Goal: Use online tool/utility: Utilize a website feature to perform a specific function

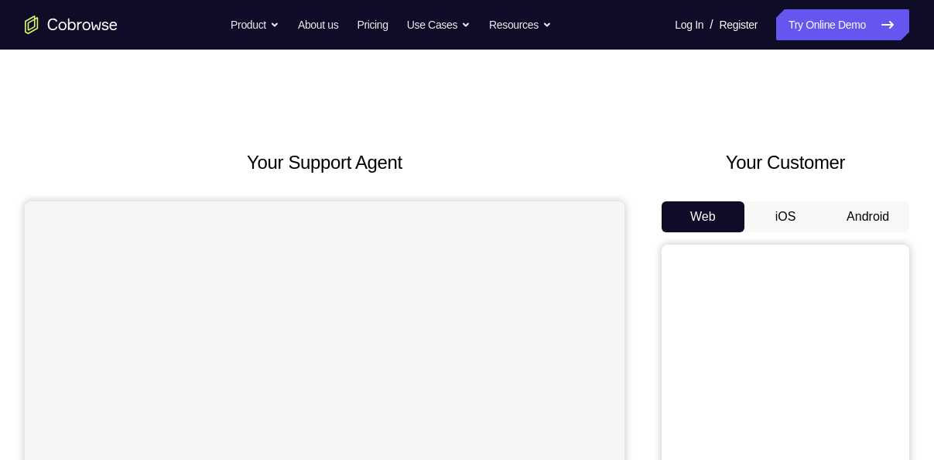
click at [883, 213] on button "Android" at bounding box center [868, 216] width 83 height 31
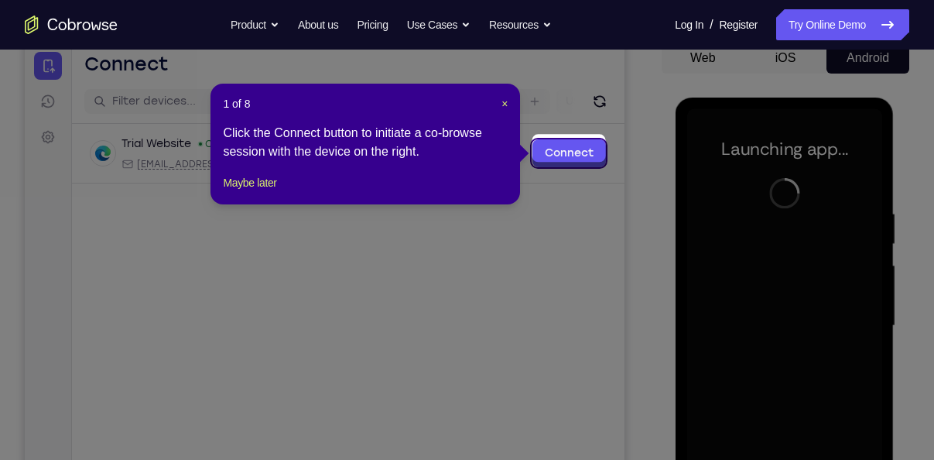
scroll to position [156, 0]
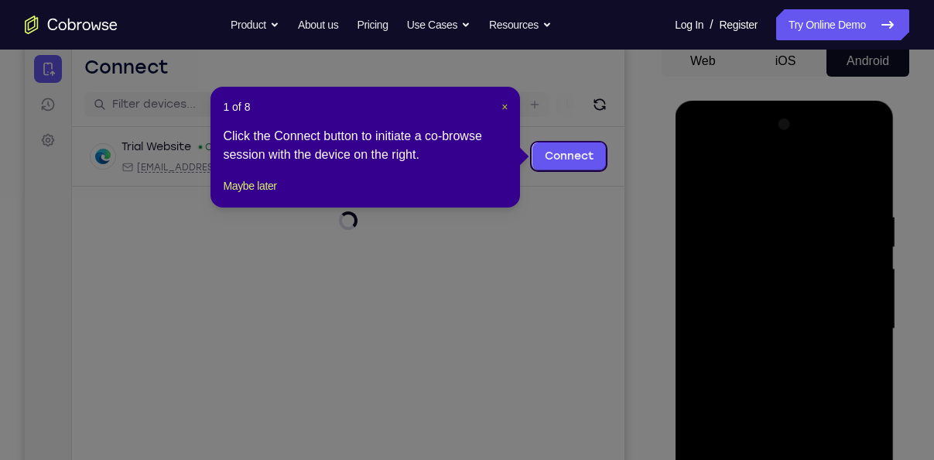
click at [502, 107] on span "×" at bounding box center [505, 107] width 6 height 12
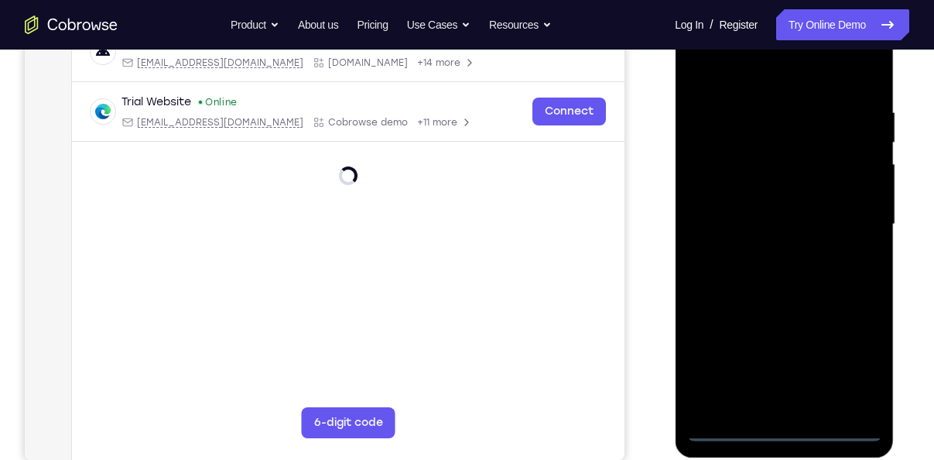
scroll to position [261, 0]
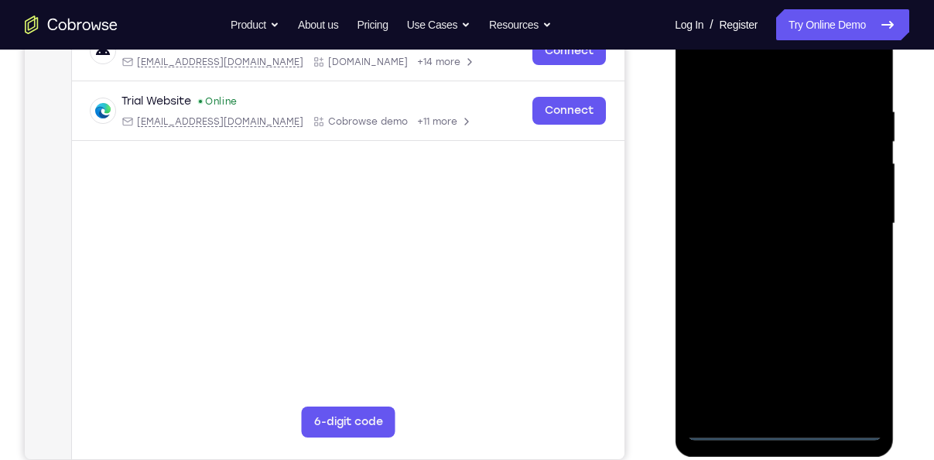
click at [783, 428] on div at bounding box center [784, 223] width 195 height 433
click at [845, 357] on div at bounding box center [784, 223] width 195 height 433
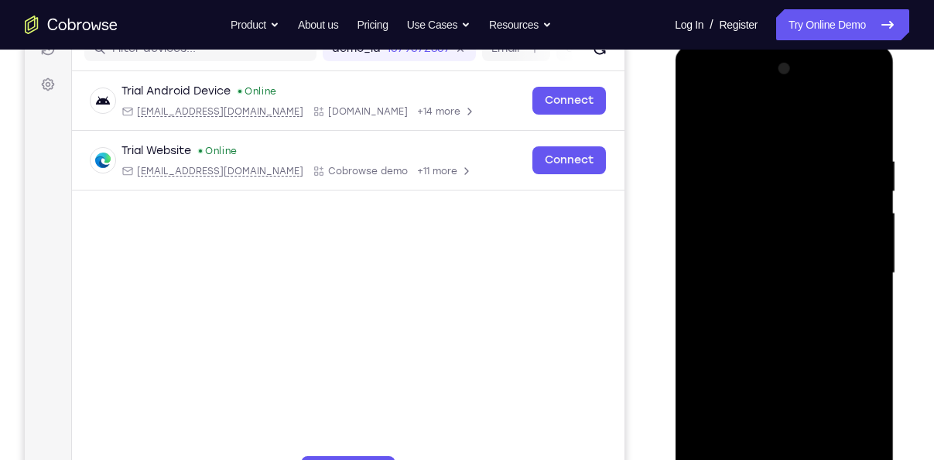
scroll to position [211, 0]
click at [734, 119] on div at bounding box center [784, 273] width 195 height 433
click at [852, 268] on div at bounding box center [784, 273] width 195 height 433
click at [761, 303] on div at bounding box center [784, 273] width 195 height 433
click at [752, 262] on div at bounding box center [784, 273] width 195 height 433
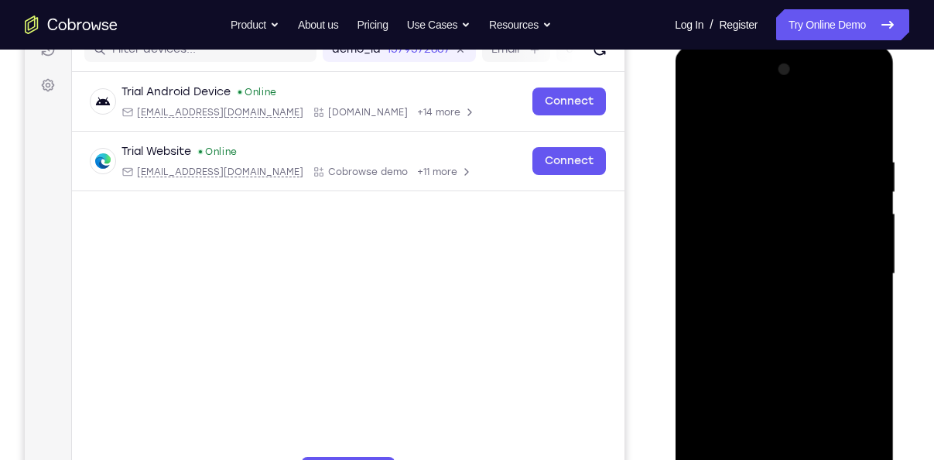
click at [733, 269] on div at bounding box center [784, 273] width 195 height 433
click at [755, 302] on div at bounding box center [784, 273] width 195 height 433
click at [762, 348] on div at bounding box center [784, 273] width 195 height 433
click at [735, 205] on div at bounding box center [784, 273] width 195 height 433
click at [728, 235] on div at bounding box center [784, 273] width 195 height 433
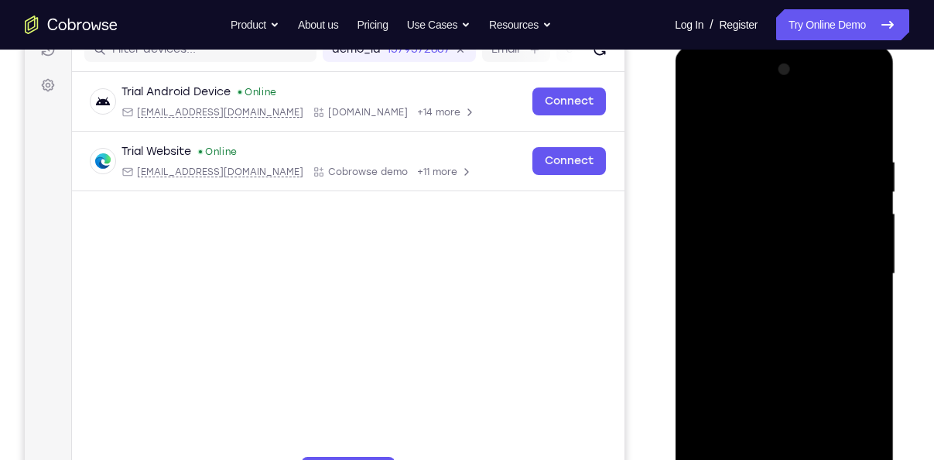
click at [761, 313] on div at bounding box center [784, 273] width 195 height 433
click at [848, 252] on div at bounding box center [784, 273] width 195 height 433
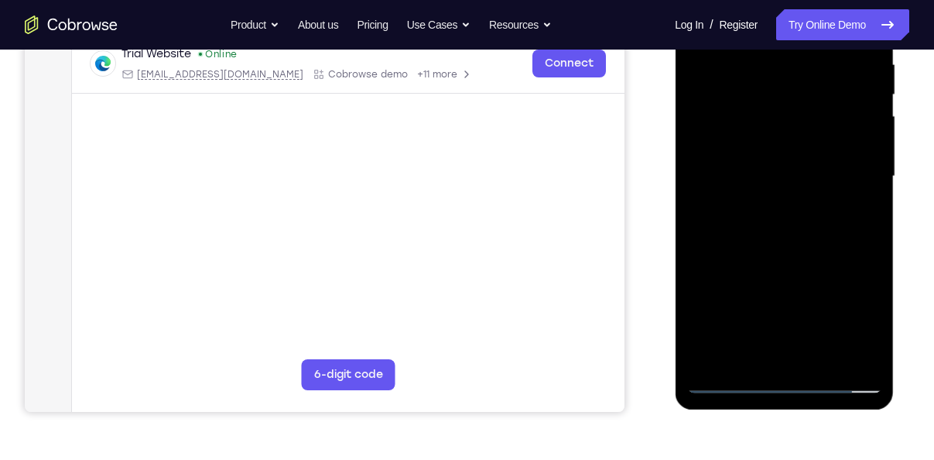
scroll to position [310, 0]
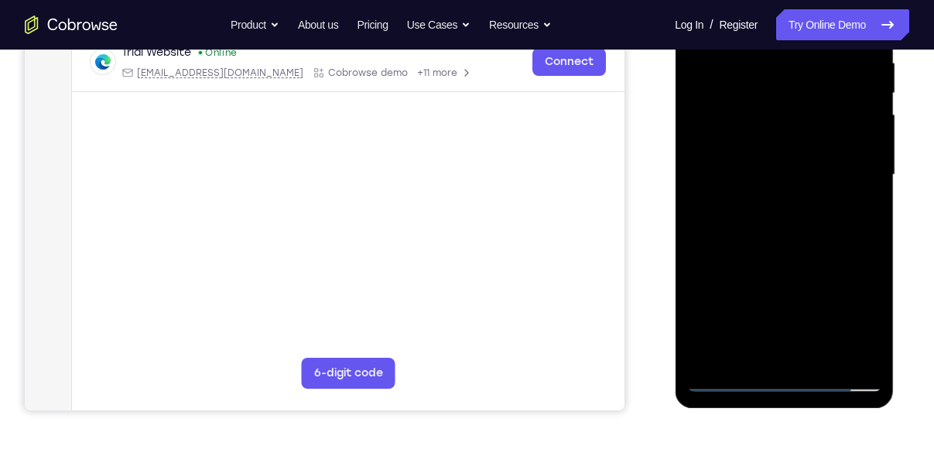
click at [769, 358] on div at bounding box center [784, 174] width 195 height 433
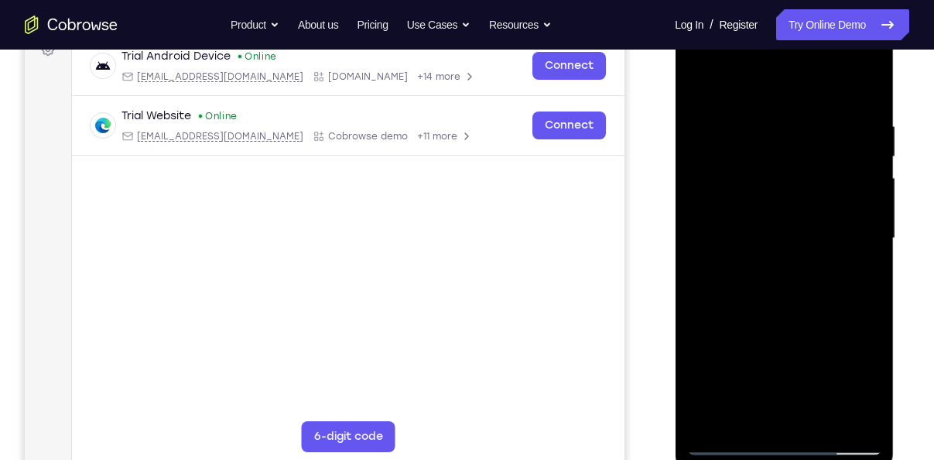
scroll to position [245, 0]
click at [721, 385] on div at bounding box center [784, 238] width 195 height 433
click at [706, 328] on div at bounding box center [784, 238] width 195 height 433
click at [752, 386] on div at bounding box center [784, 238] width 195 height 433
click at [708, 332] on div at bounding box center [784, 238] width 195 height 433
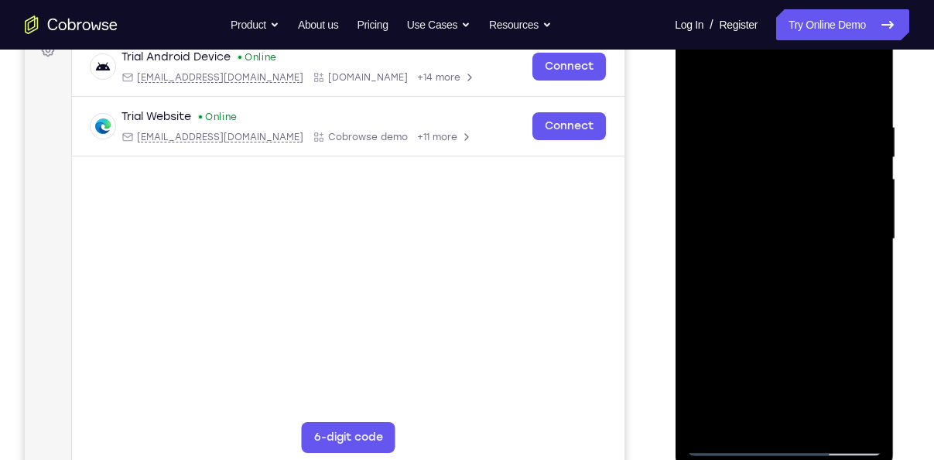
click at [746, 385] on div at bounding box center [784, 238] width 195 height 433
click at [707, 327] on div at bounding box center [784, 238] width 195 height 433
click at [752, 413] on div at bounding box center [784, 238] width 195 height 433
click at [710, 388] on div at bounding box center [784, 238] width 195 height 433
click at [748, 217] on div at bounding box center [784, 238] width 195 height 433
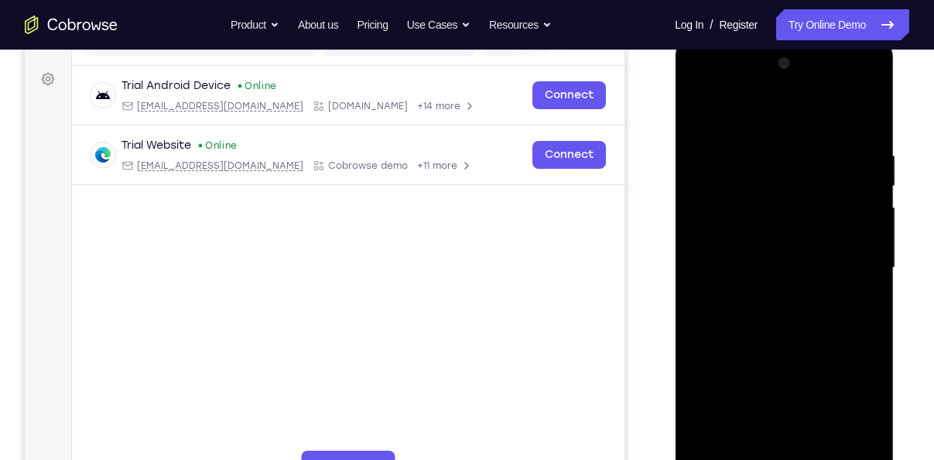
scroll to position [217, 0]
click at [870, 131] on div at bounding box center [784, 266] width 195 height 433
drag, startPoint x: 823, startPoint y: 270, endPoint x: 818, endPoint y: 225, distance: 45.1
click at [818, 225] on div at bounding box center [784, 266] width 195 height 433
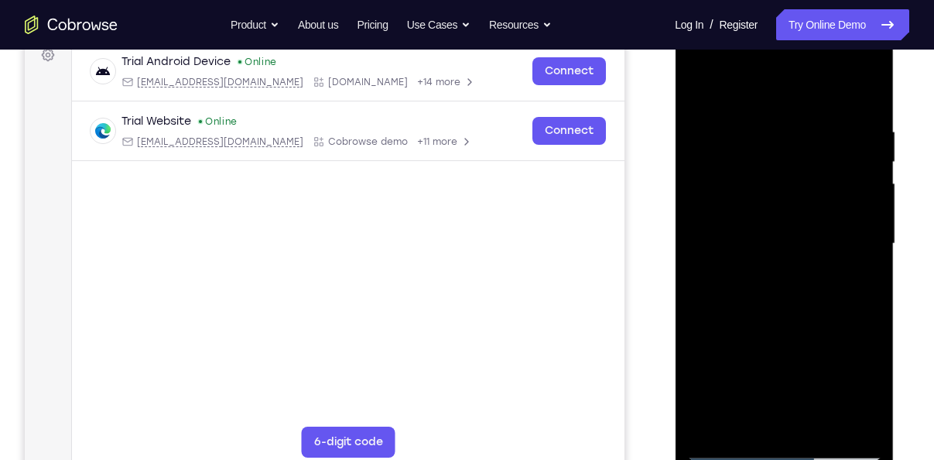
scroll to position [199, 0]
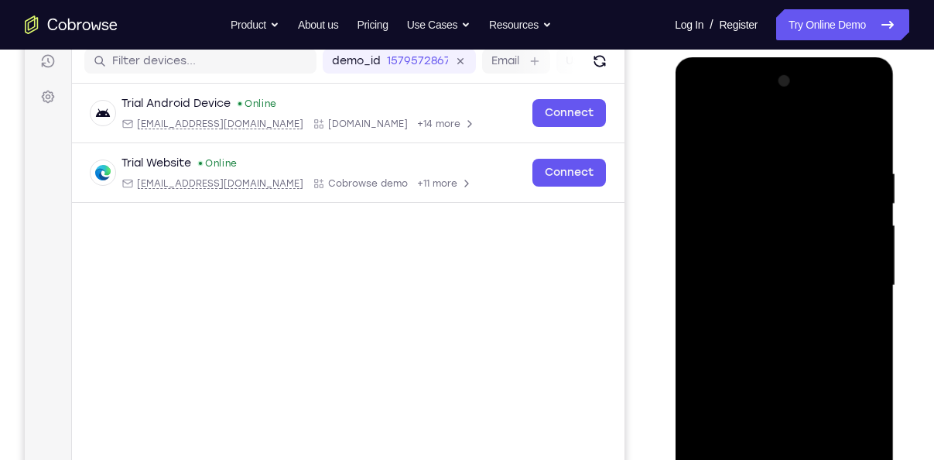
click at [870, 125] on div at bounding box center [784, 285] width 195 height 433
click at [700, 129] on div at bounding box center [784, 285] width 195 height 433
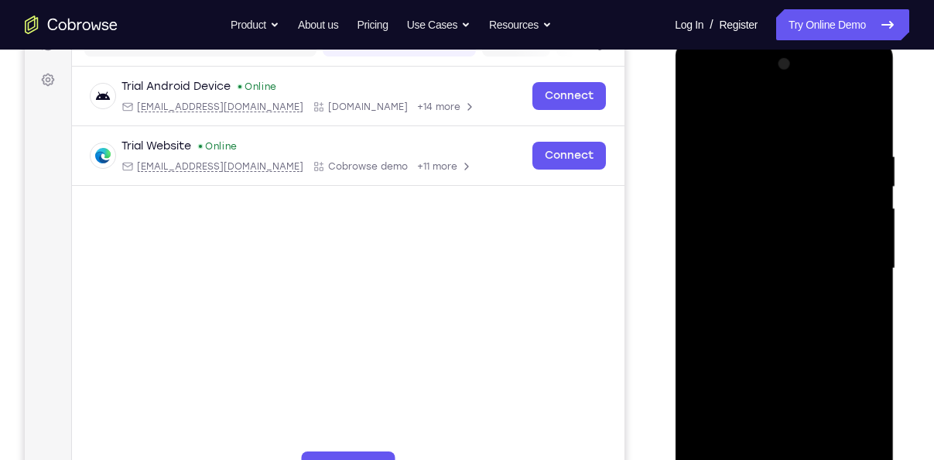
scroll to position [217, 0]
drag, startPoint x: 783, startPoint y: 236, endPoint x: 789, endPoint y: 361, distance: 125.6
click at [789, 361] on div at bounding box center [784, 266] width 195 height 433
click at [759, 132] on div at bounding box center [784, 266] width 195 height 433
click at [868, 269] on div at bounding box center [784, 266] width 195 height 433
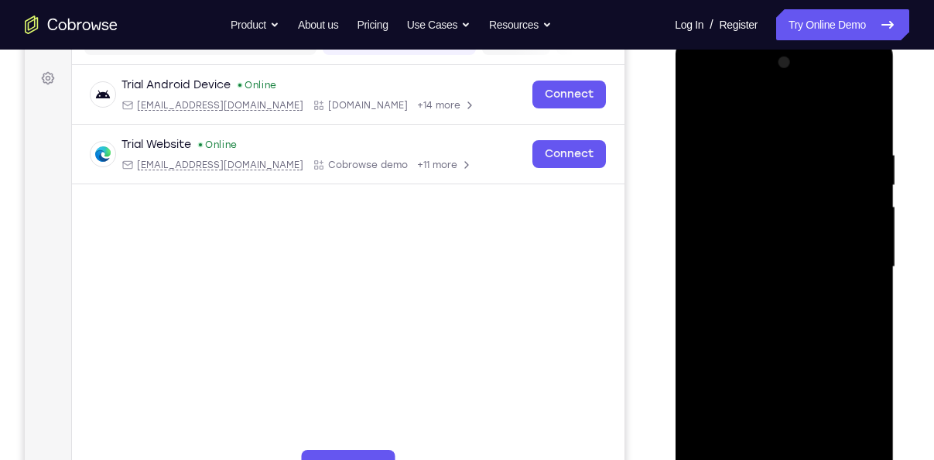
click at [868, 269] on div at bounding box center [784, 266] width 195 height 433
click at [858, 114] on div at bounding box center [784, 266] width 195 height 433
click at [765, 139] on div at bounding box center [784, 266] width 195 height 433
click at [872, 162] on div at bounding box center [784, 266] width 195 height 433
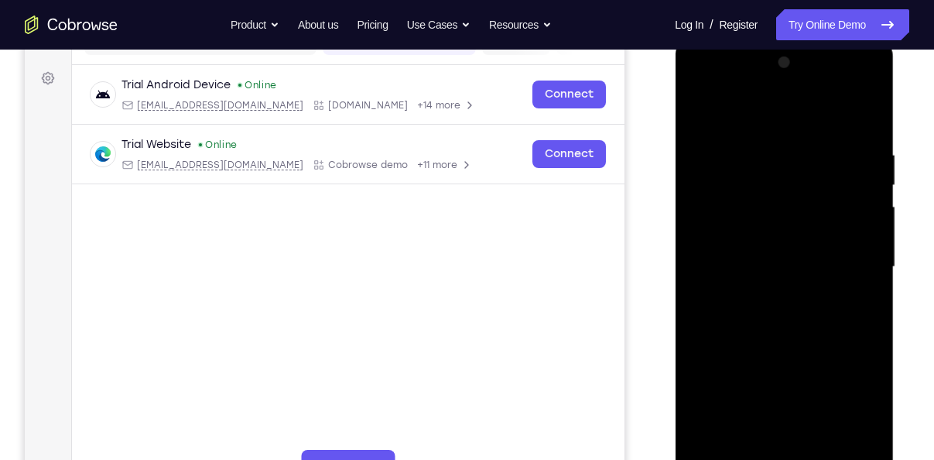
click at [870, 163] on div at bounding box center [784, 266] width 195 height 433
click at [861, 118] on div at bounding box center [784, 266] width 195 height 433
click at [851, 140] on div at bounding box center [784, 266] width 195 height 433
click at [861, 188] on div at bounding box center [784, 266] width 195 height 433
click at [864, 114] on div at bounding box center [784, 266] width 195 height 433
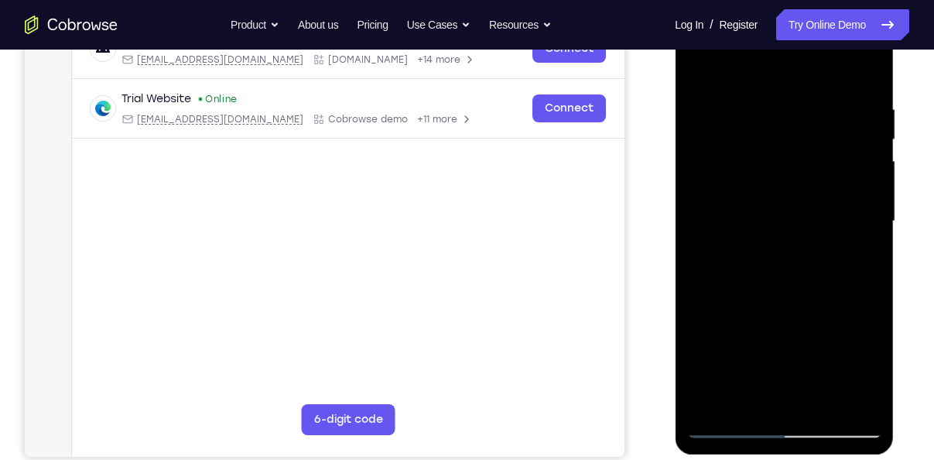
scroll to position [264, 0]
click at [708, 400] on div at bounding box center [784, 220] width 195 height 433
drag, startPoint x: 785, startPoint y: 151, endPoint x: 799, endPoint y: 313, distance: 163.1
click at [799, 313] on div at bounding box center [784, 220] width 195 height 433
click at [760, 94] on div at bounding box center [784, 220] width 195 height 433
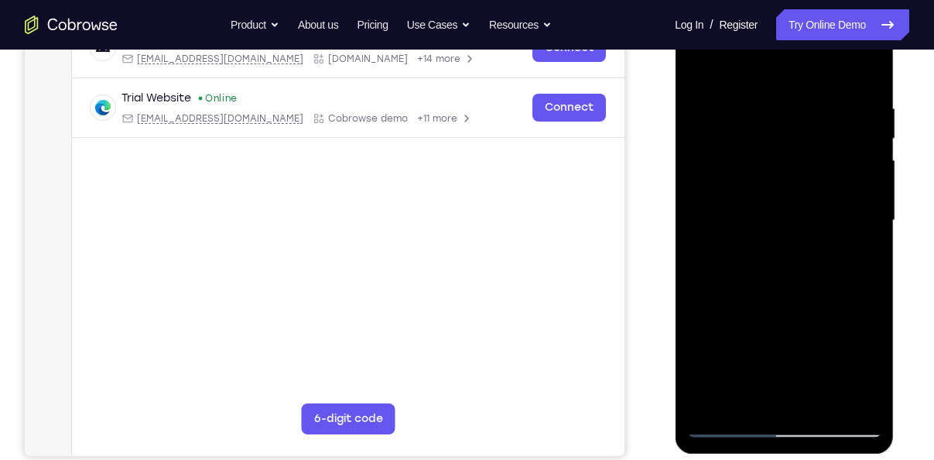
click at [860, 70] on div at bounding box center [784, 220] width 195 height 433
click at [794, 97] on div at bounding box center [784, 220] width 195 height 433
click at [865, 72] on div at bounding box center [784, 220] width 195 height 433
click at [809, 94] on div at bounding box center [784, 220] width 195 height 433
click at [871, 145] on div at bounding box center [784, 220] width 195 height 433
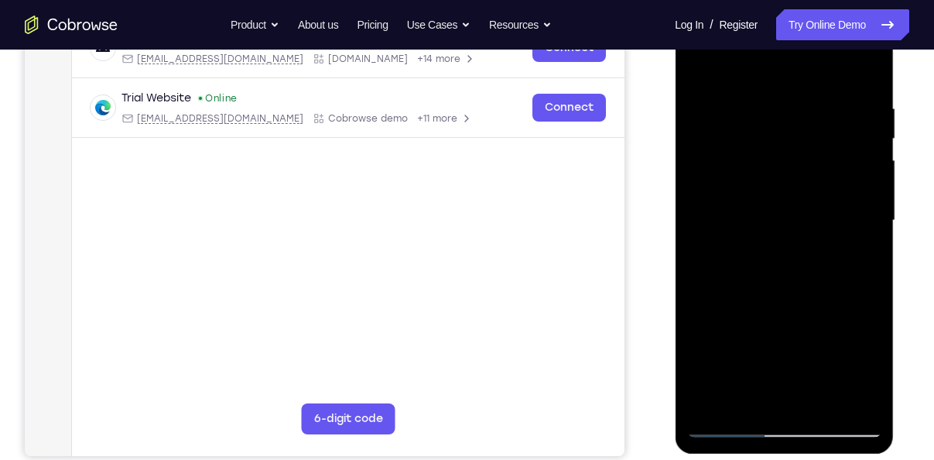
click at [738, 68] on div at bounding box center [784, 220] width 195 height 433
click at [772, 118] on div at bounding box center [784, 220] width 195 height 433
click at [711, 403] on div at bounding box center [784, 220] width 195 height 433
click at [855, 98] on div at bounding box center [784, 220] width 195 height 433
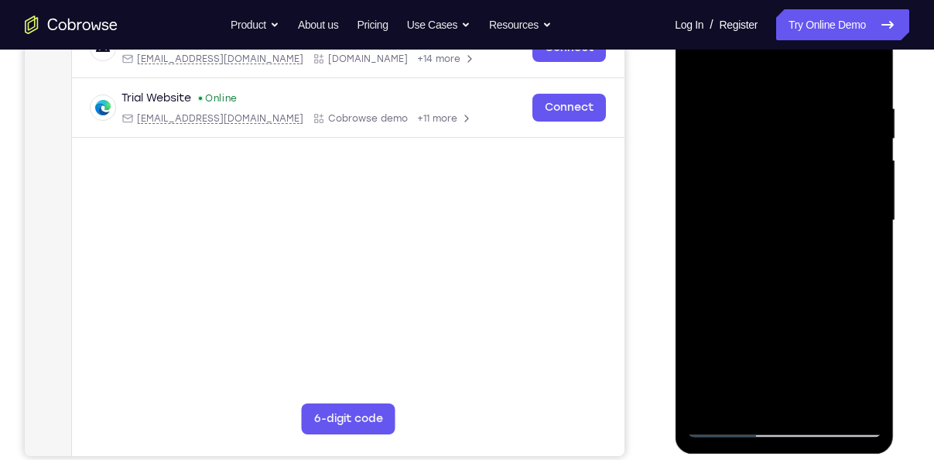
click at [868, 68] on div at bounding box center [784, 220] width 195 height 433
drag, startPoint x: 835, startPoint y: 122, endPoint x: 714, endPoint y: 135, distance: 121.4
click at [714, 135] on div at bounding box center [784, 220] width 195 height 433
click at [855, 406] on div at bounding box center [784, 220] width 195 height 433
click at [711, 399] on div at bounding box center [784, 220] width 195 height 433
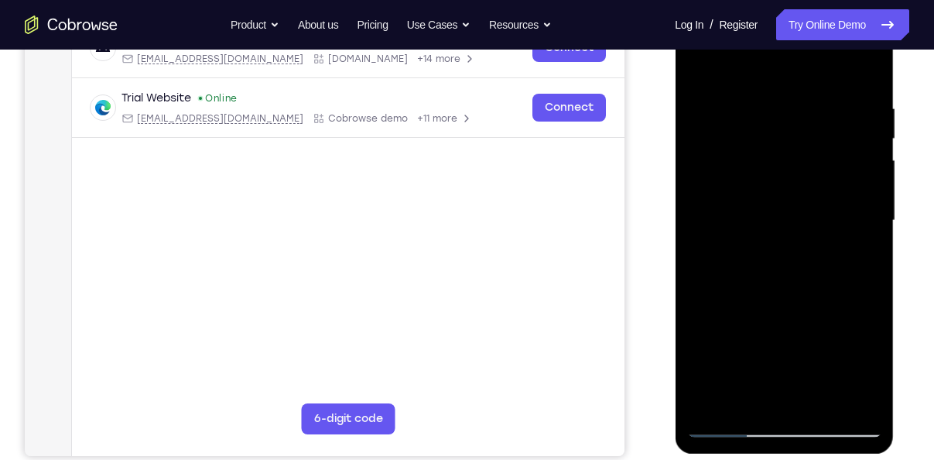
drag, startPoint x: 728, startPoint y: 318, endPoint x: 756, endPoint y: 189, distance: 132.2
click at [756, 189] on div at bounding box center [784, 220] width 195 height 433
drag, startPoint x: 790, startPoint y: 306, endPoint x: 769, endPoint y: 145, distance: 162.4
click at [769, 145] on div at bounding box center [784, 220] width 195 height 433
drag, startPoint x: 779, startPoint y: 346, endPoint x: 770, endPoint y: 230, distance: 116.4
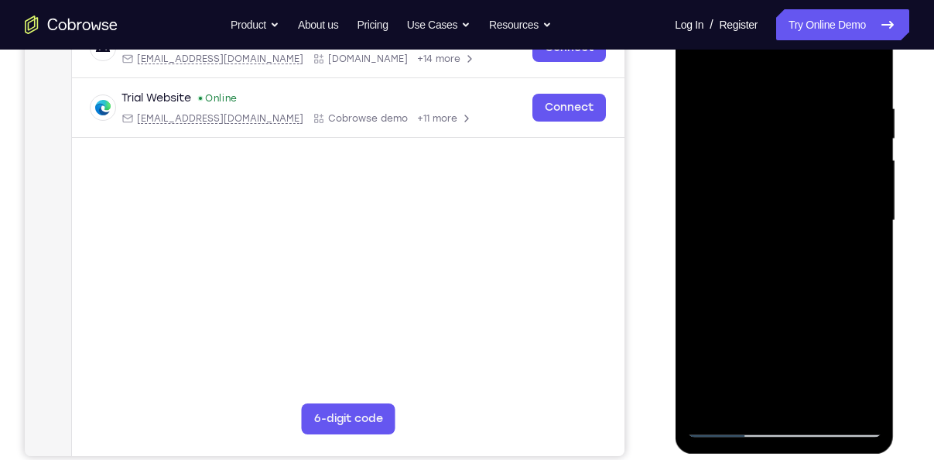
click at [770, 230] on div at bounding box center [784, 220] width 195 height 433
click at [868, 196] on div at bounding box center [784, 220] width 195 height 433
click at [869, 196] on div at bounding box center [784, 220] width 195 height 433
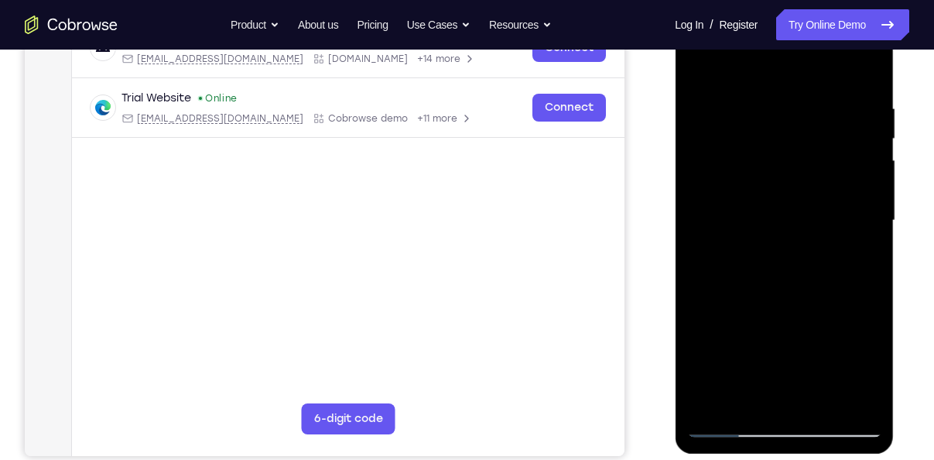
click at [869, 197] on div at bounding box center [784, 220] width 195 height 433
click at [866, 196] on div at bounding box center [784, 220] width 195 height 433
drag, startPoint x: 771, startPoint y: 260, endPoint x: 752, endPoint y: 171, distance: 90.9
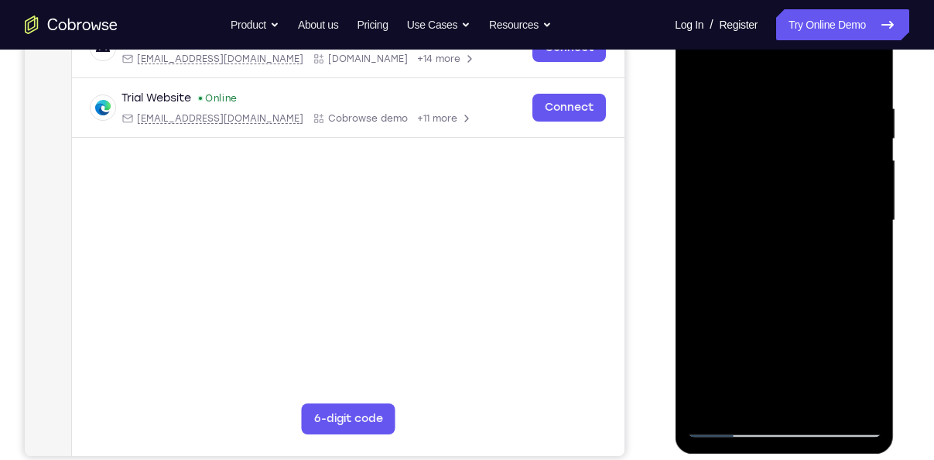
click at [752, 171] on div at bounding box center [784, 220] width 195 height 433
drag, startPoint x: 793, startPoint y: 353, endPoint x: 758, endPoint y: 148, distance: 208.2
click at [758, 148] on div at bounding box center [784, 220] width 195 height 433
drag, startPoint x: 776, startPoint y: 341, endPoint x: 761, endPoint y: 132, distance: 209.6
click at [761, 132] on div at bounding box center [784, 220] width 195 height 433
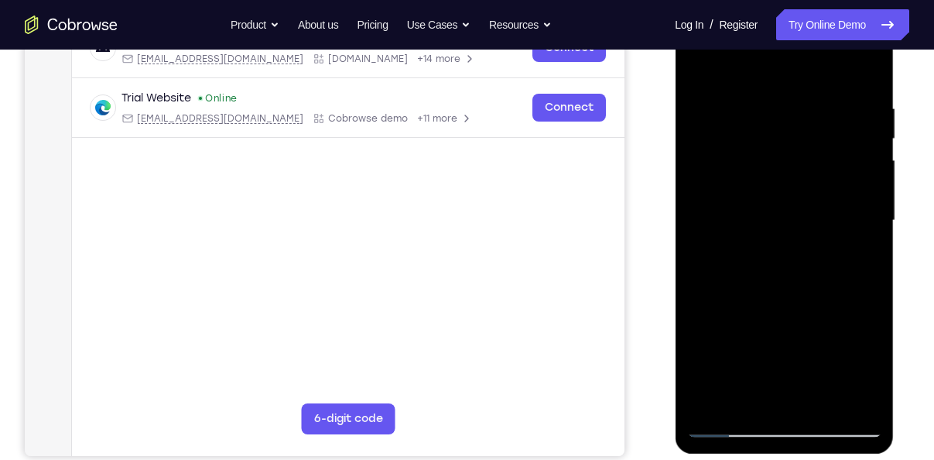
drag, startPoint x: 767, startPoint y: 343, endPoint x: 753, endPoint y: 130, distance: 213.3
click at [753, 130] on div at bounding box center [784, 220] width 195 height 433
drag, startPoint x: 783, startPoint y: 357, endPoint x: 762, endPoint y: 188, distance: 170.0
click at [762, 188] on div at bounding box center [784, 220] width 195 height 433
drag, startPoint x: 770, startPoint y: 300, endPoint x: 756, endPoint y: 166, distance: 134.6
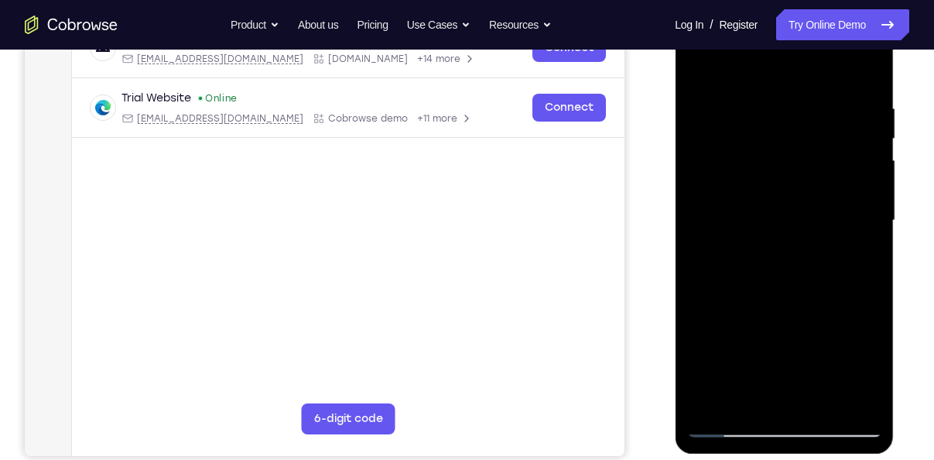
click at [756, 166] on div at bounding box center [784, 220] width 195 height 433
click at [707, 402] on div at bounding box center [784, 220] width 195 height 433
drag, startPoint x: 784, startPoint y: 135, endPoint x: 776, endPoint y: 334, distance: 198.3
click at [776, 334] on div at bounding box center [784, 220] width 195 height 433
drag, startPoint x: 707, startPoint y: 269, endPoint x: 700, endPoint y: 202, distance: 66.9
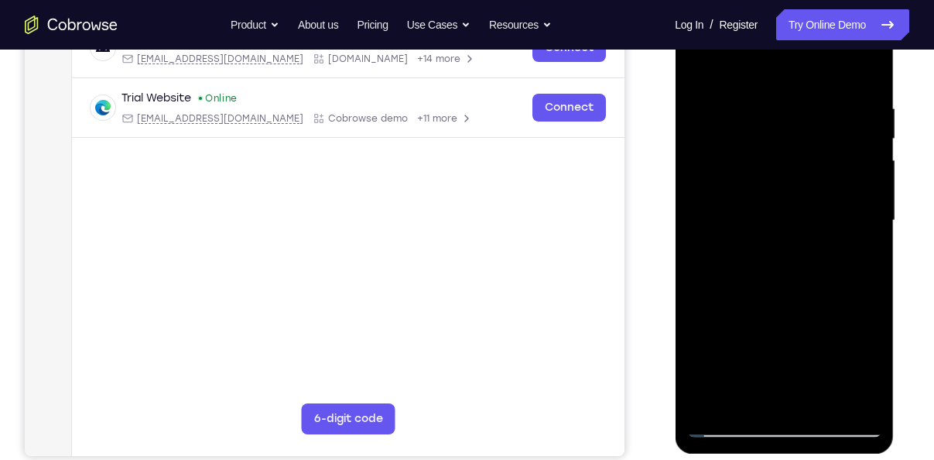
click at [700, 202] on div at bounding box center [784, 220] width 195 height 433
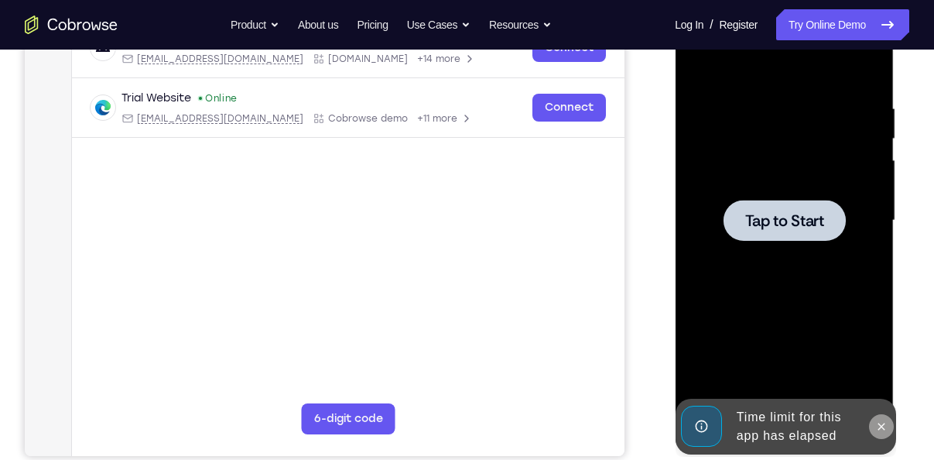
click at [876, 423] on icon at bounding box center [881, 426] width 12 height 12
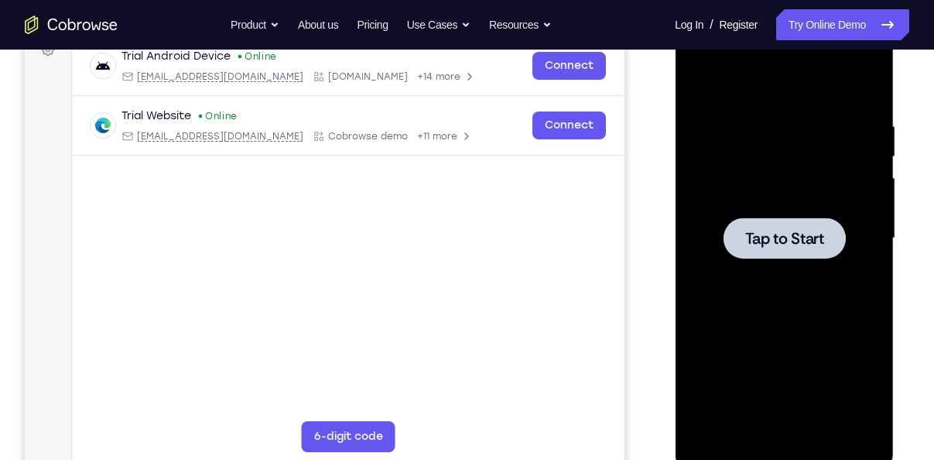
scroll to position [245, 0]
